Goal: Task Accomplishment & Management: Use online tool/utility

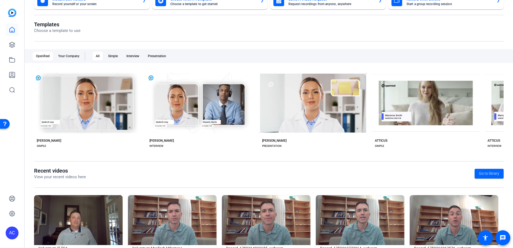
scroll to position [69, 0]
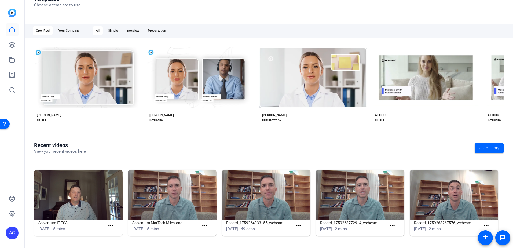
click at [101, 195] on img at bounding box center [78, 195] width 89 height 50
click at [110, 225] on mat-icon "more_horiz" at bounding box center [110, 225] width 7 height 7
click at [112, 232] on span "View" at bounding box center [121, 233] width 21 height 6
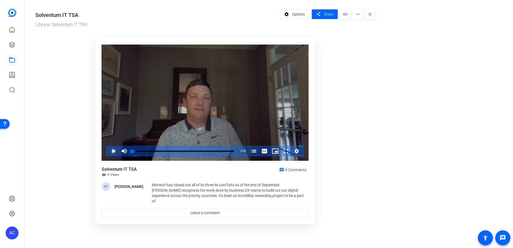
click at [108, 147] on span "Video Player" at bounding box center [108, 151] width 0 height 11
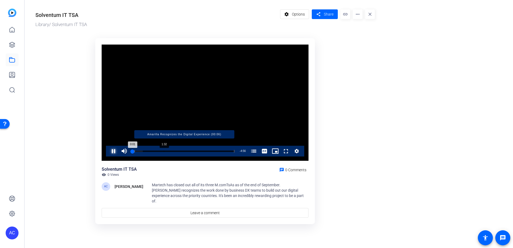
click at [164, 150] on div "Loaded : 10.21% 1:32 0:01 Amarilla Recognizes the Digital Experience (00:06)" at bounding box center [183, 150] width 102 height 1
click at [191, 150] on div "Loaded : 33.92% 2:42 1:33 Amarilla Recognizes the Digital Experience (00:06)" at bounding box center [183, 150] width 102 height 1
click at [217, 151] on div "Progress Bar" at bounding box center [184, 151] width 100 height 3
click at [232, 150] on div "Loaded : 0.00% 4:49 4:06 Amarilla Recognizes the Digital Experience (00:06)" at bounding box center [183, 150] width 102 height 1
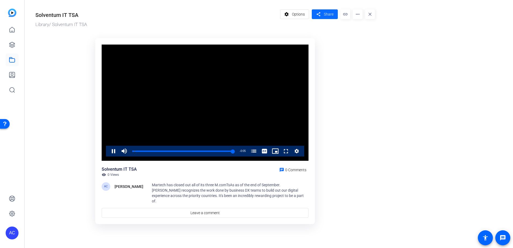
click at [332, 16] on span "Share" at bounding box center [329, 15] width 10 height 6
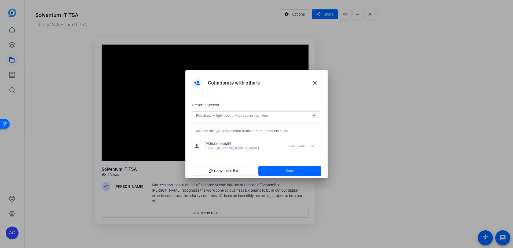
click at [234, 117] on div "Restricted – Only people with access can view" at bounding box center [253, 115] width 115 height 7
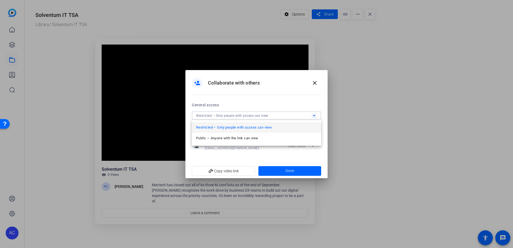
click at [228, 140] on span "Public – Anyone with the link can view" at bounding box center [227, 138] width 62 height 6
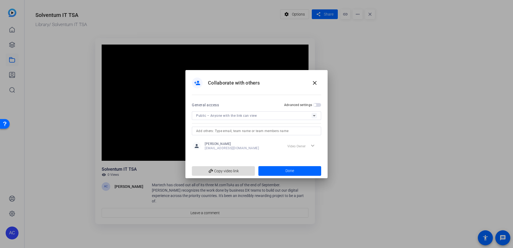
click at [230, 171] on span "add_link Copy video link" at bounding box center [223, 171] width 54 height 10
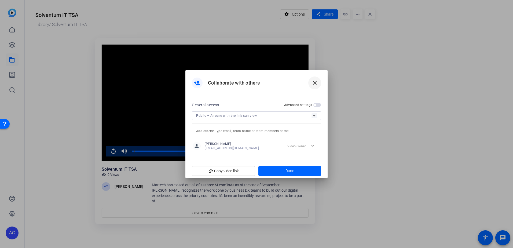
click at [313, 86] on span at bounding box center [314, 82] width 13 height 13
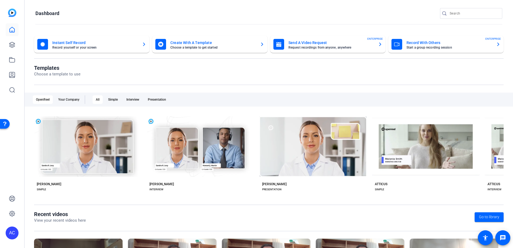
click at [80, 46] on mat-card-subtitle "Record yourself or your screen" at bounding box center [94, 47] width 85 height 3
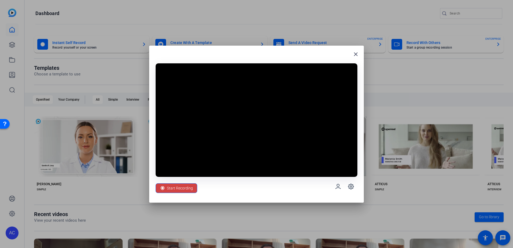
click at [253, 56] on div "close" at bounding box center [257, 56] width 202 height 9
click at [176, 189] on span "Start Recording" at bounding box center [180, 188] width 26 height 10
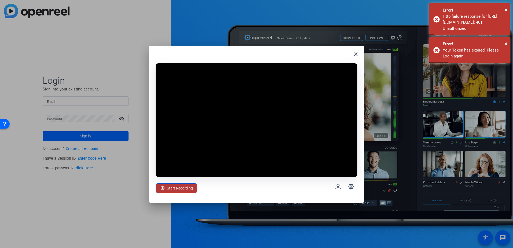
click at [178, 188] on span "Start Recording" at bounding box center [180, 188] width 26 height 10
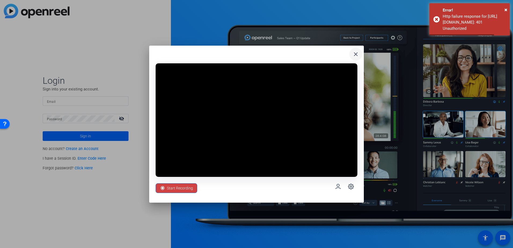
click at [354, 59] on span at bounding box center [355, 54] width 13 height 13
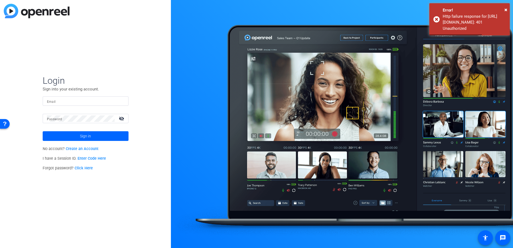
click at [56, 102] on input "Email" at bounding box center [85, 101] width 77 height 6
type input "[EMAIL_ADDRESS][DOMAIN_NAME]"
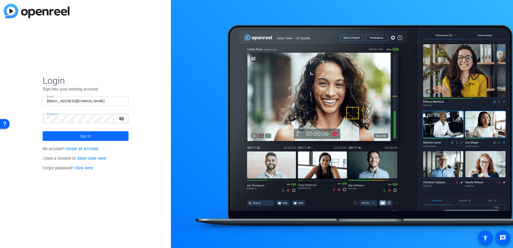
click at [73, 135] on span at bounding box center [86, 136] width 86 height 13
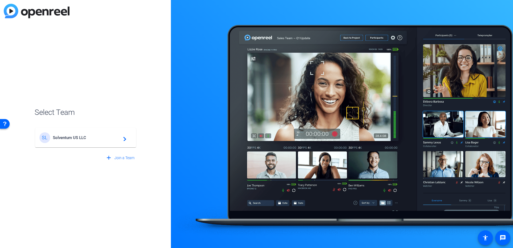
click at [78, 136] on span "Solventum US LLC" at bounding box center [86, 137] width 67 height 5
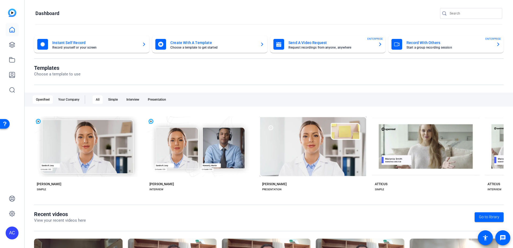
click at [95, 47] on mat-card-subtitle "Record yourself or your screen" at bounding box center [94, 47] width 85 height 3
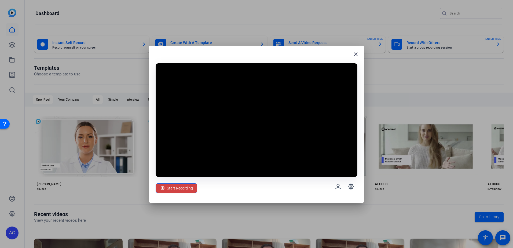
click at [177, 186] on span "Start Recording" at bounding box center [180, 188] width 26 height 10
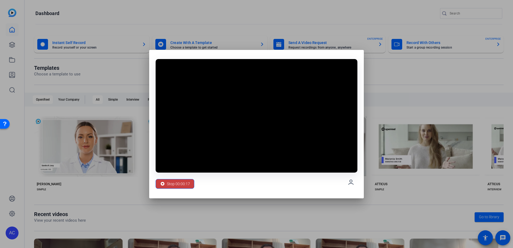
click at [169, 187] on span "Stop 00:00:17" at bounding box center [178, 184] width 23 height 10
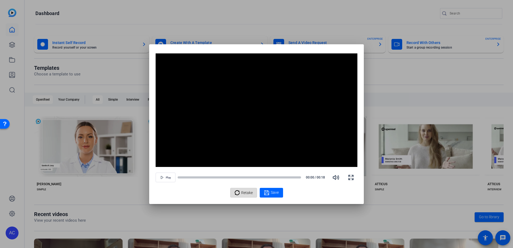
click at [248, 193] on span "Retake" at bounding box center [247, 192] width 12 height 10
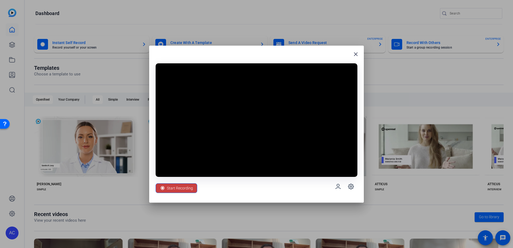
click at [172, 191] on span "Start Recording" at bounding box center [180, 188] width 26 height 10
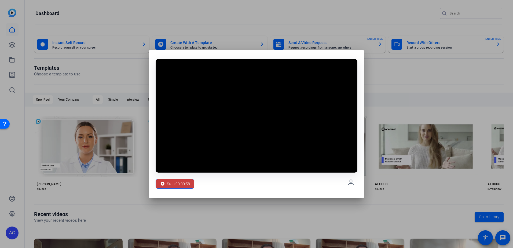
click at [187, 186] on span "Stop 00:00:58" at bounding box center [178, 184] width 23 height 10
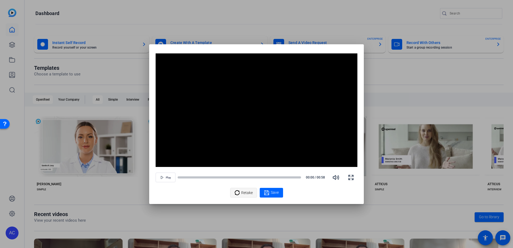
click at [251, 196] on span "Retake" at bounding box center [247, 192] width 12 height 10
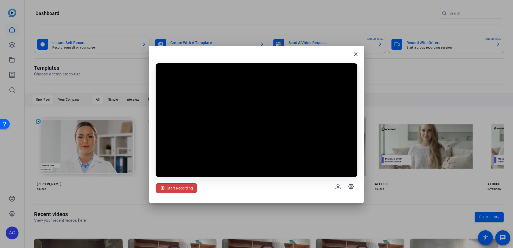
click at [181, 189] on span "Start Recording" at bounding box center [180, 188] width 26 height 10
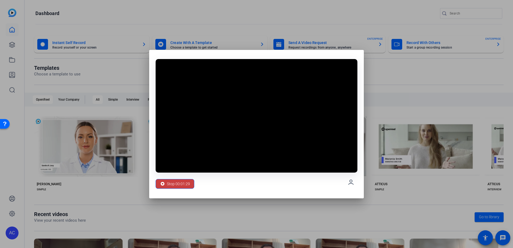
click at [172, 187] on span "Stop 00:01:29" at bounding box center [178, 184] width 23 height 10
